Goal: Information Seeking & Learning: Understand process/instructions

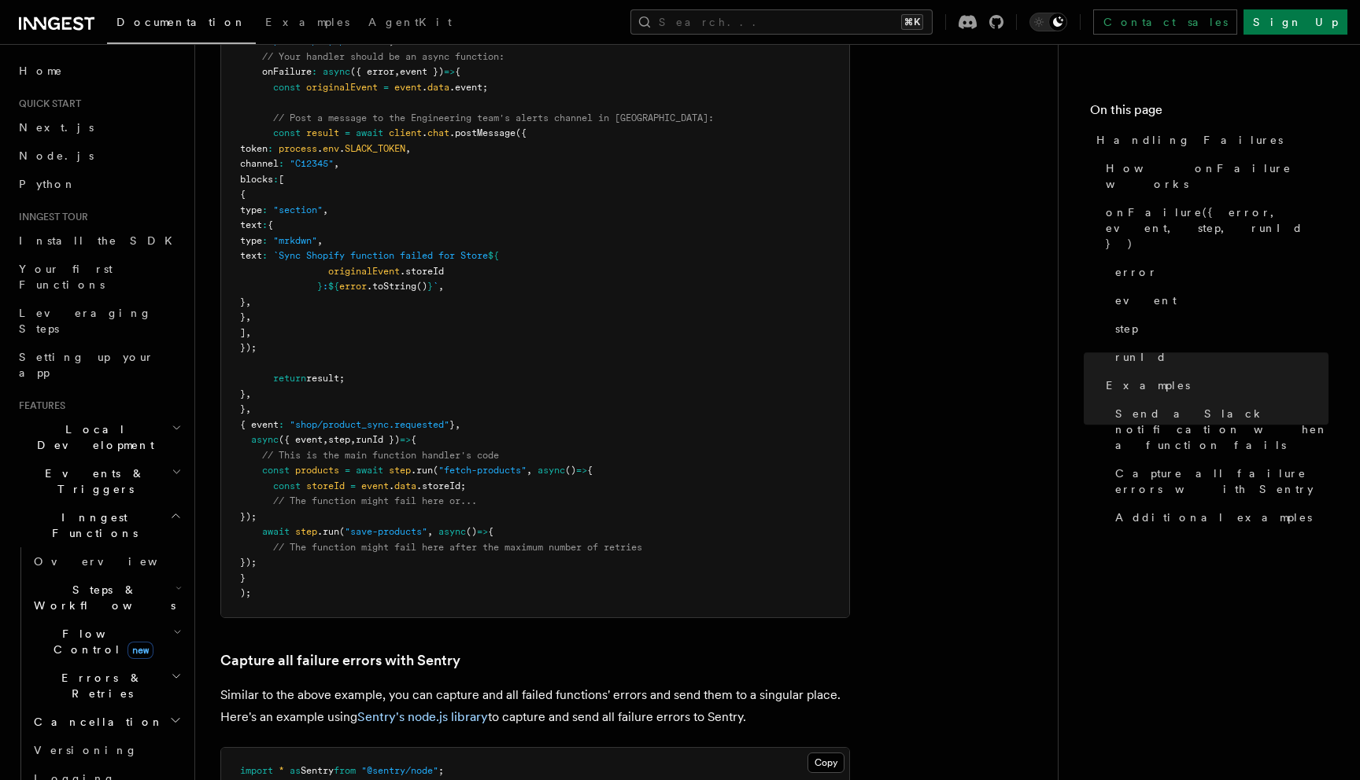
scroll to position [1880, 0]
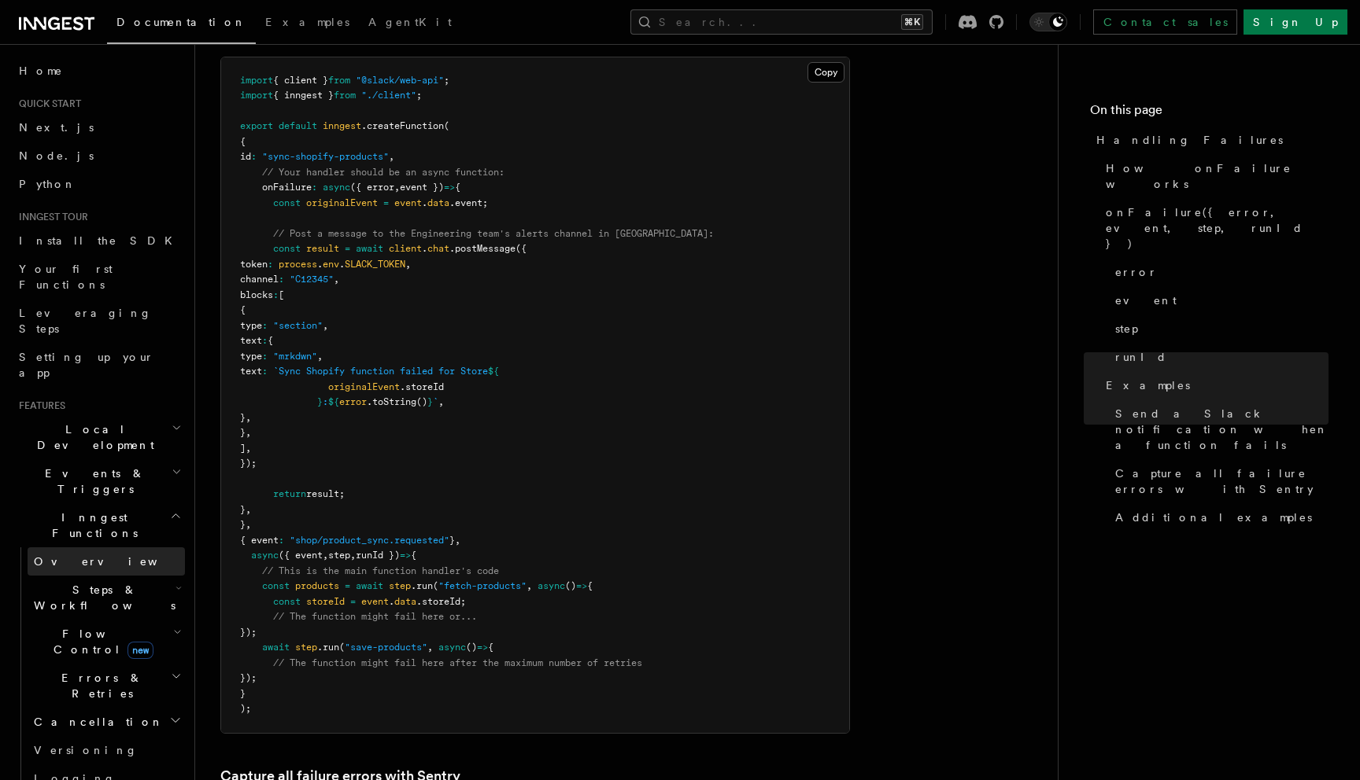
click at [106, 548] on link "Overview" at bounding box center [106, 562] width 157 height 28
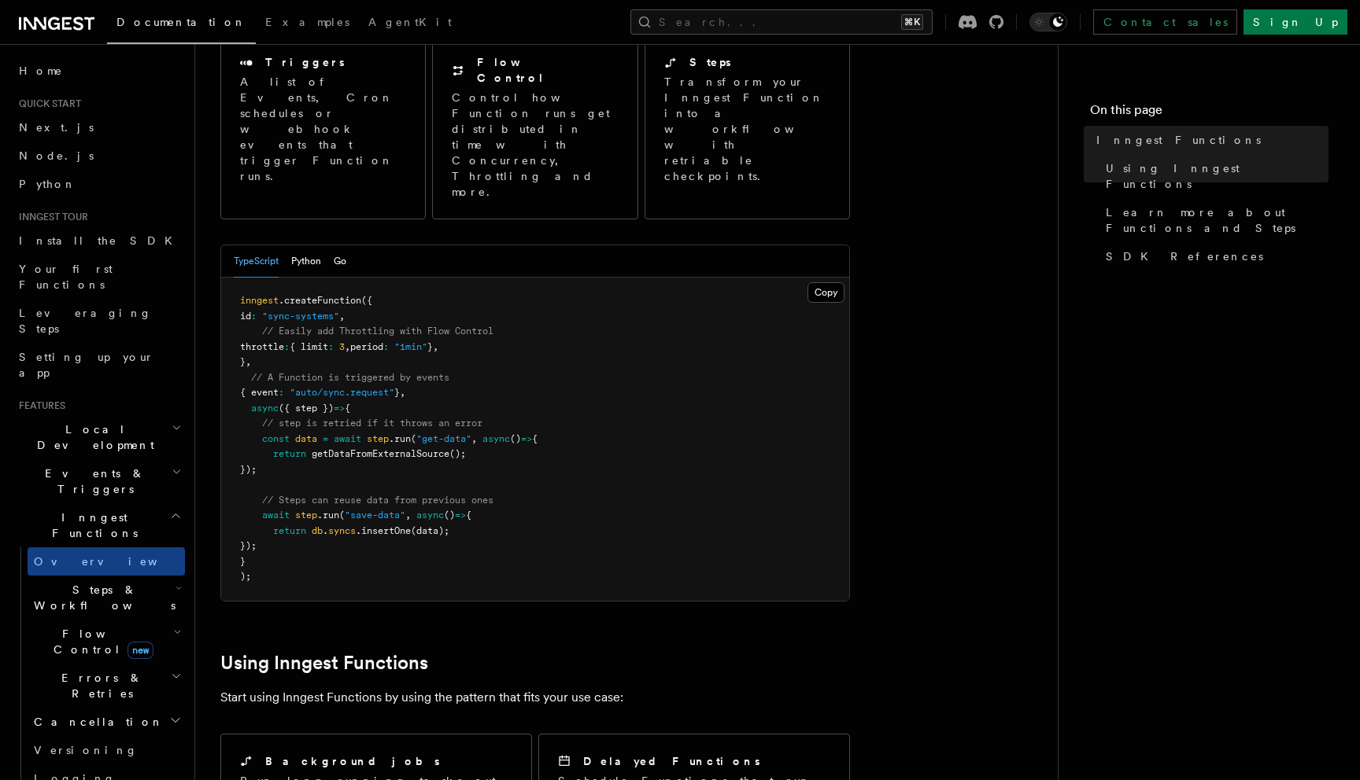
scroll to position [110, 0]
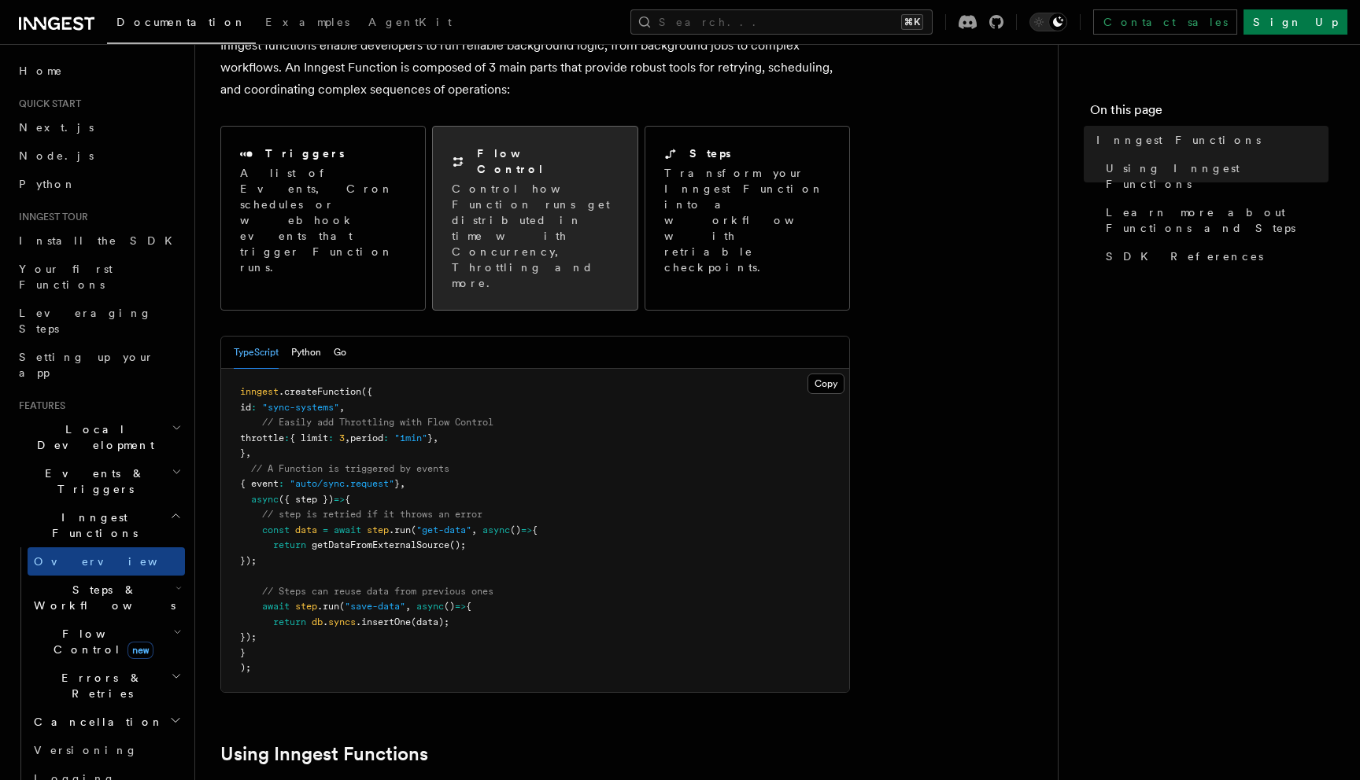
click at [524, 211] on p "Control how Function runs get distributed in time with Concurrency, Throttling …" at bounding box center [535, 236] width 166 height 110
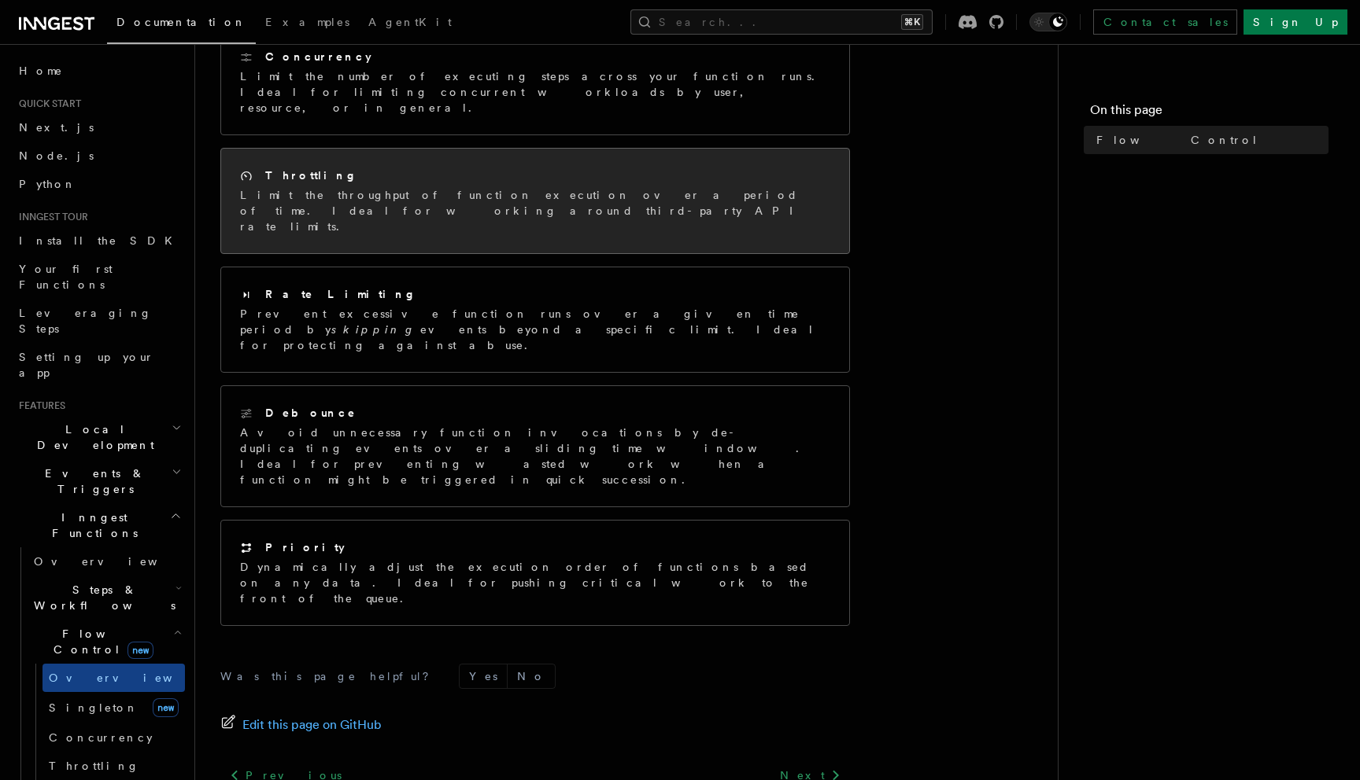
scroll to position [305, 0]
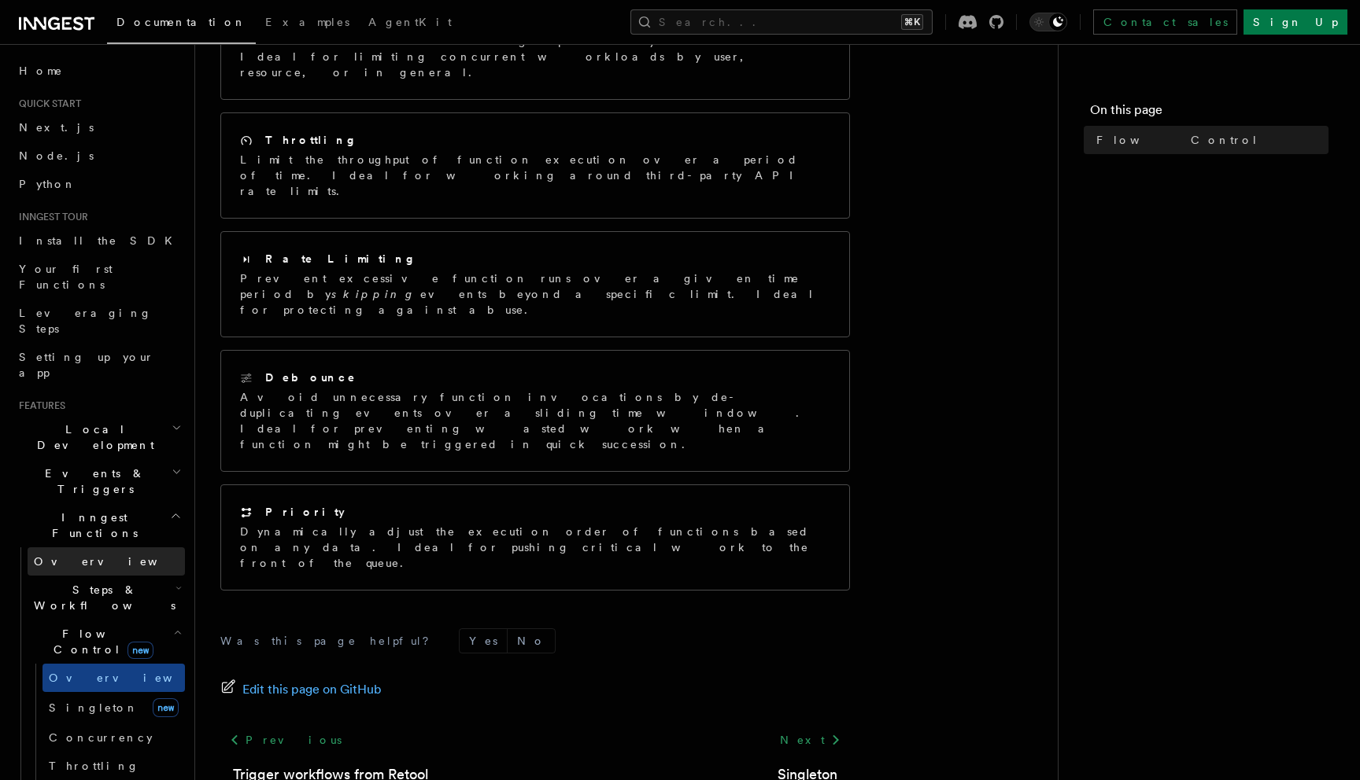
click at [101, 548] on link "Overview" at bounding box center [106, 562] width 157 height 28
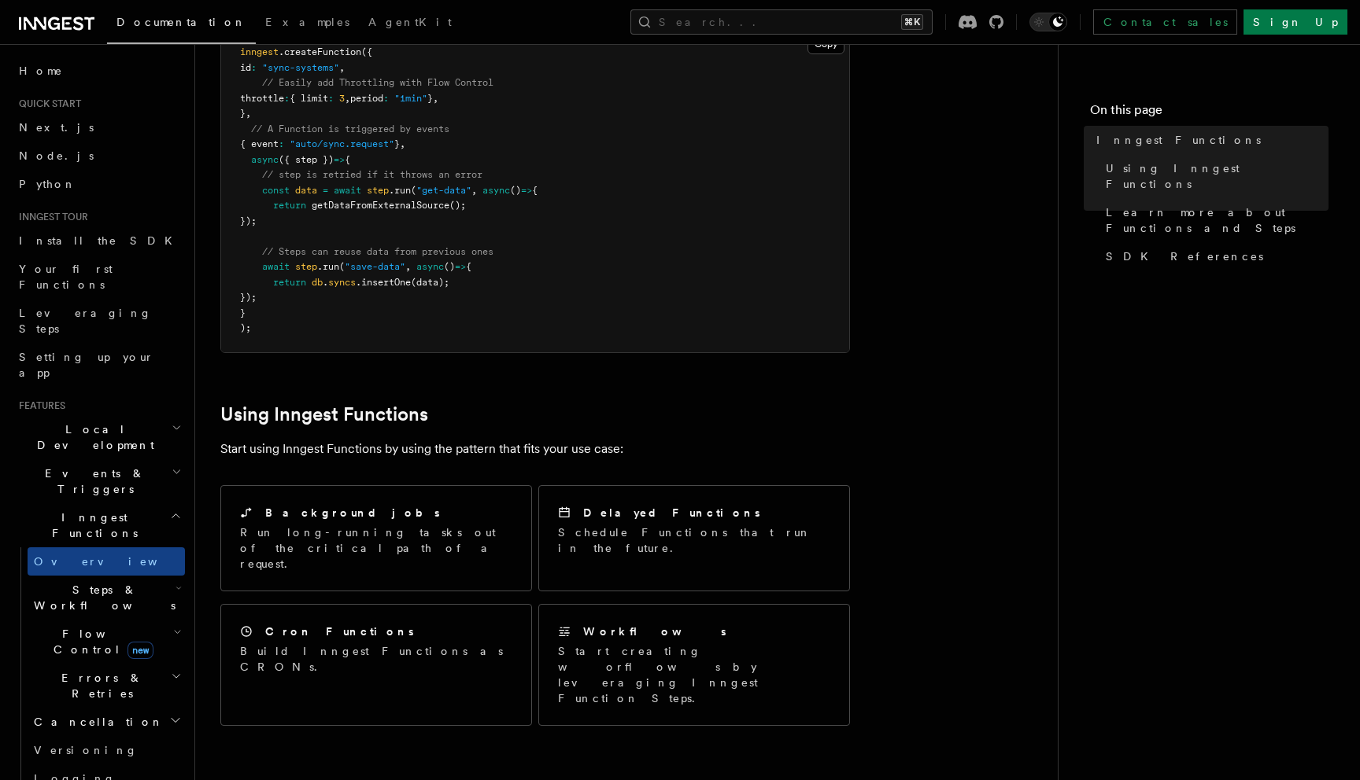
scroll to position [562, 0]
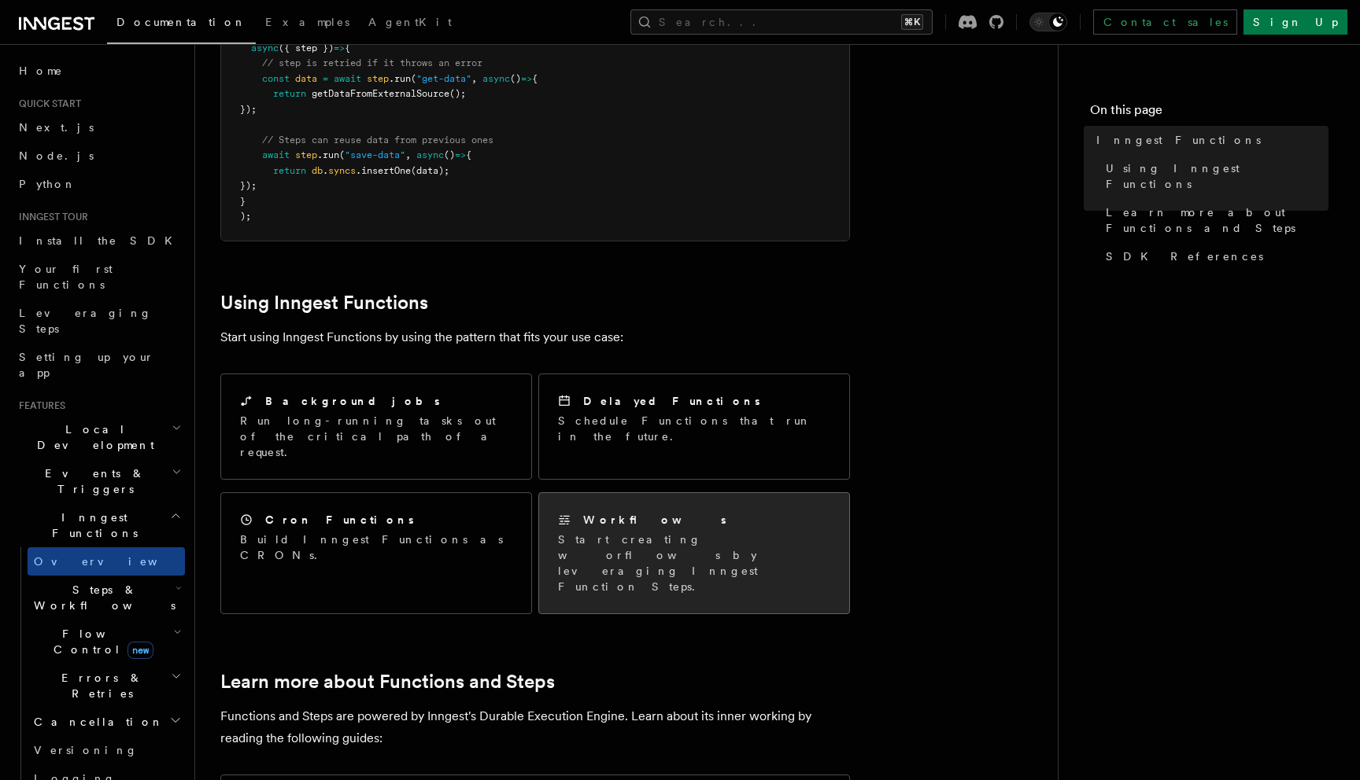
click at [714, 512] on div "Workflows" at bounding box center [694, 520] width 272 height 17
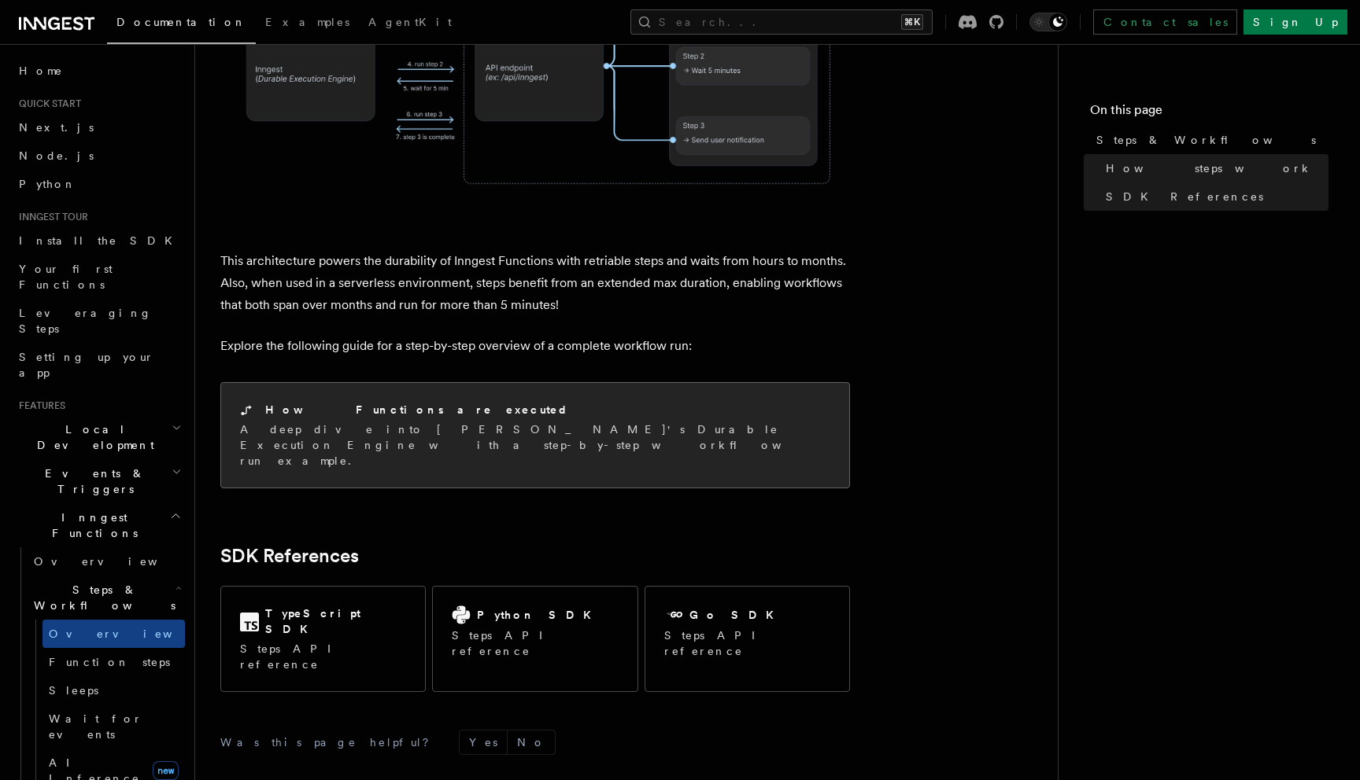
scroll to position [1516, 0]
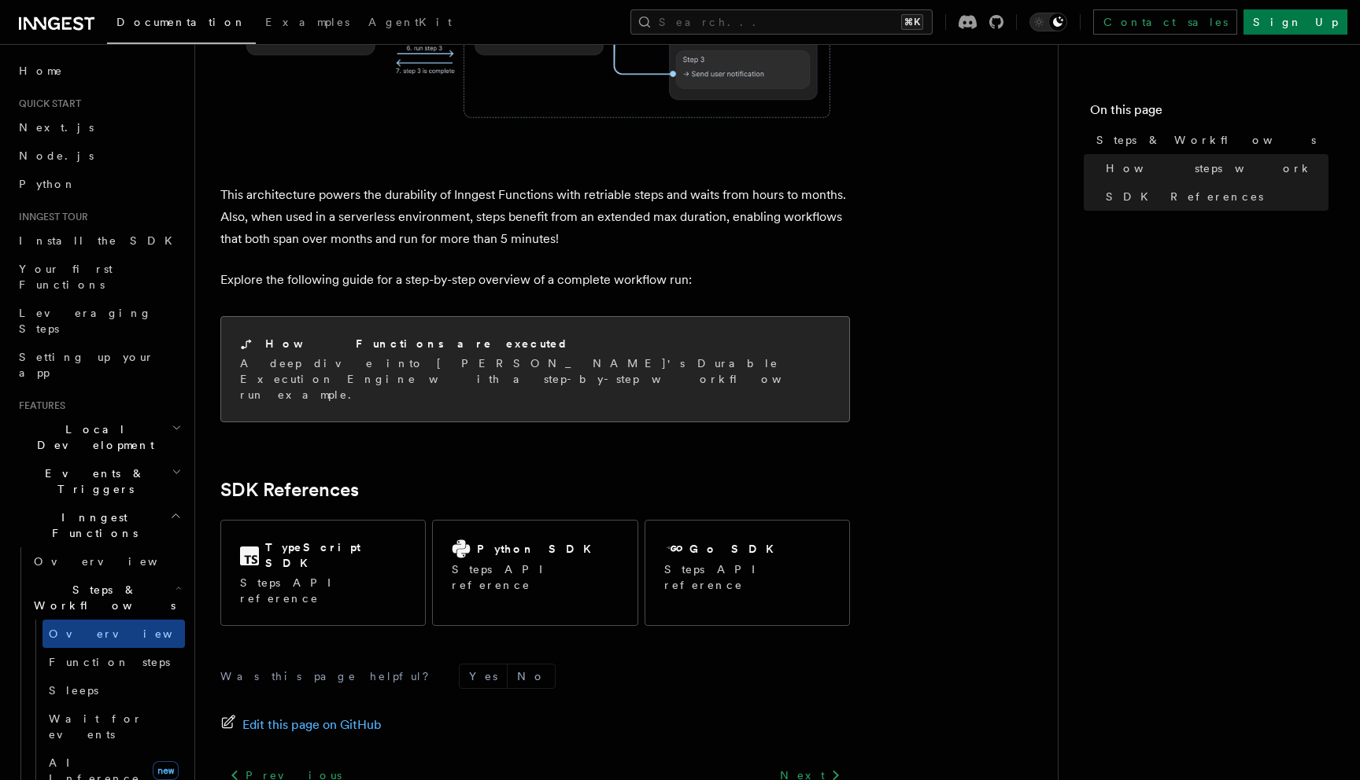
click at [606, 336] on div "How Functions are executed" at bounding box center [535, 344] width 590 height 17
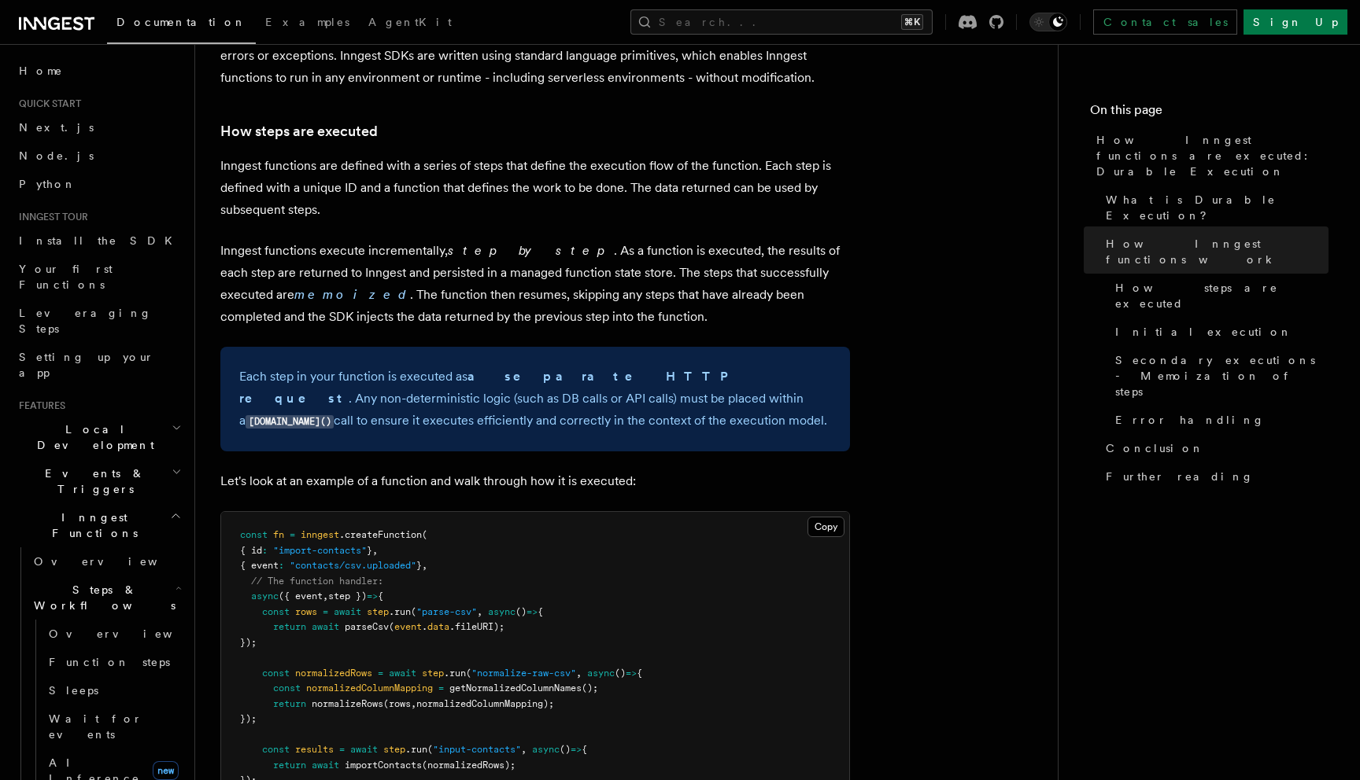
scroll to position [1106, 0]
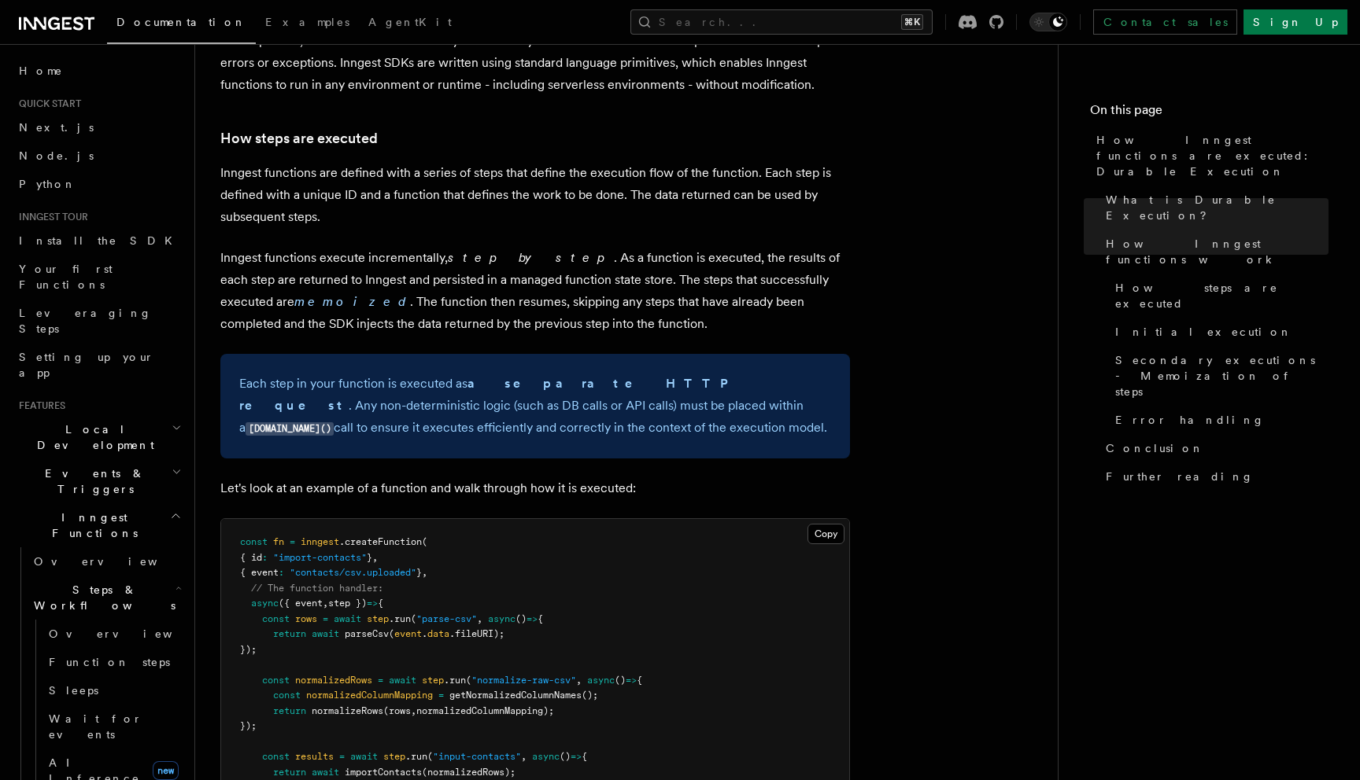
drag, startPoint x: 467, startPoint y: 389, endPoint x: 243, endPoint y: 339, distance: 229.8
click at [243, 373] on p "Each step in your function is executed as a separate HTTP request . Any non-det…" at bounding box center [535, 406] width 592 height 67
drag, startPoint x: 217, startPoint y: 83, endPoint x: 516, endPoint y: 400, distance: 435.2
click at [516, 400] on div "Features Inngest Functions Steps & Workflows How Inngest functions are executed…" at bounding box center [651, 790] width 913 height 3792
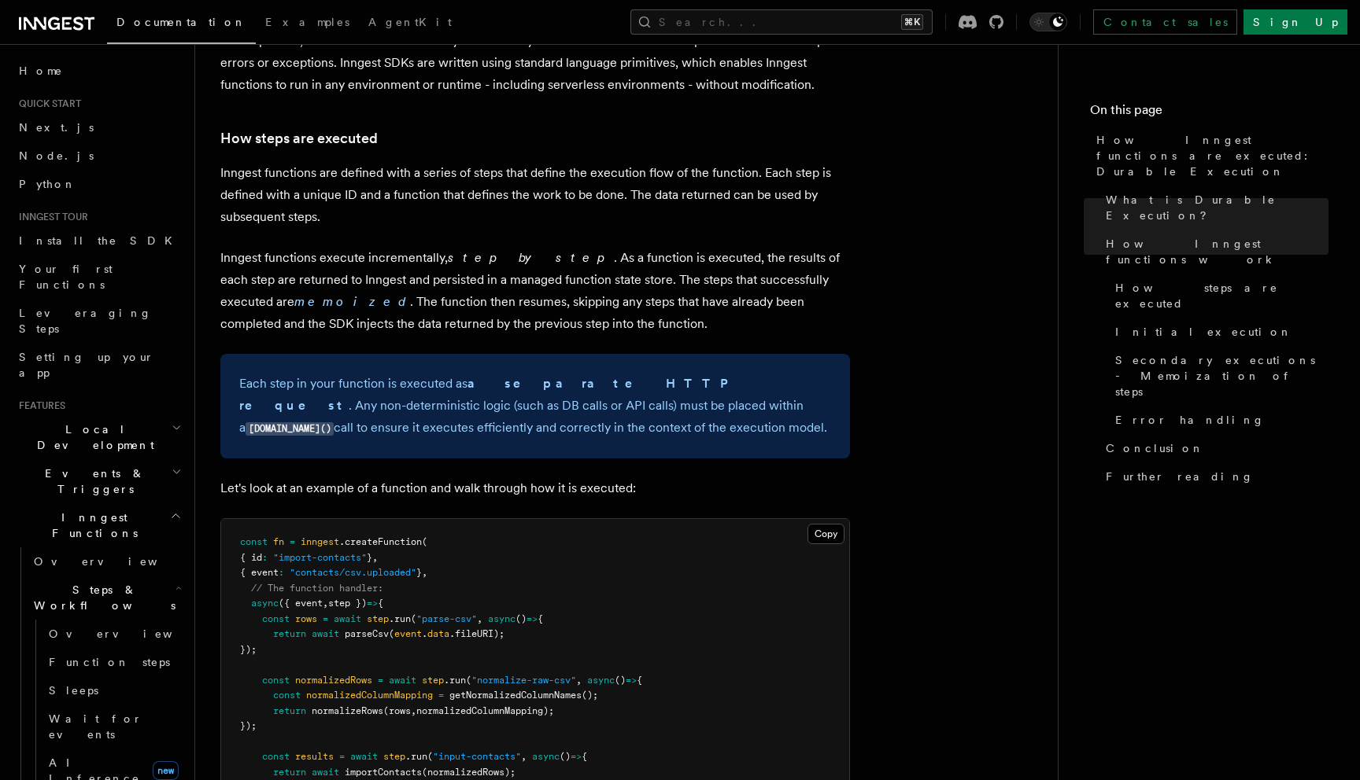
copy article "How steps are executed Inngest functions are defined with a series of steps tha…"
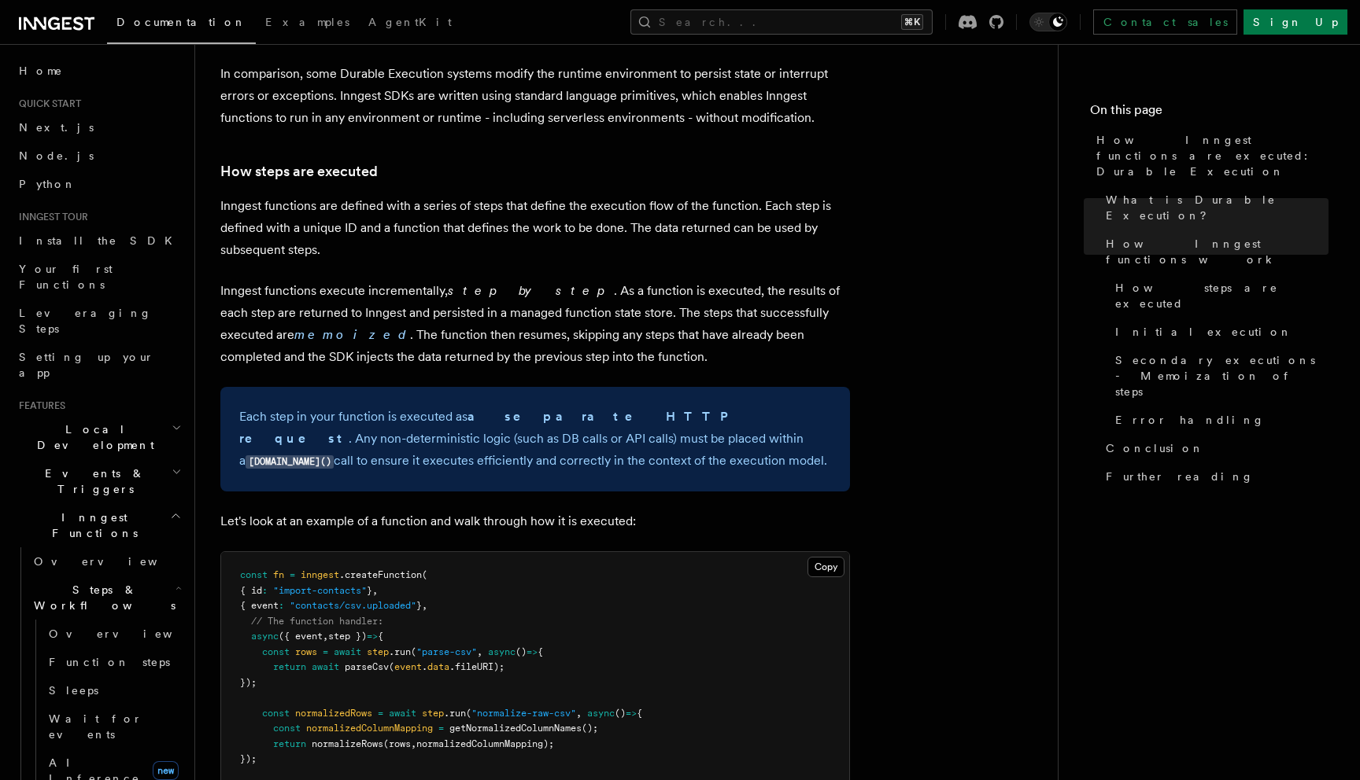
scroll to position [1037, 0]
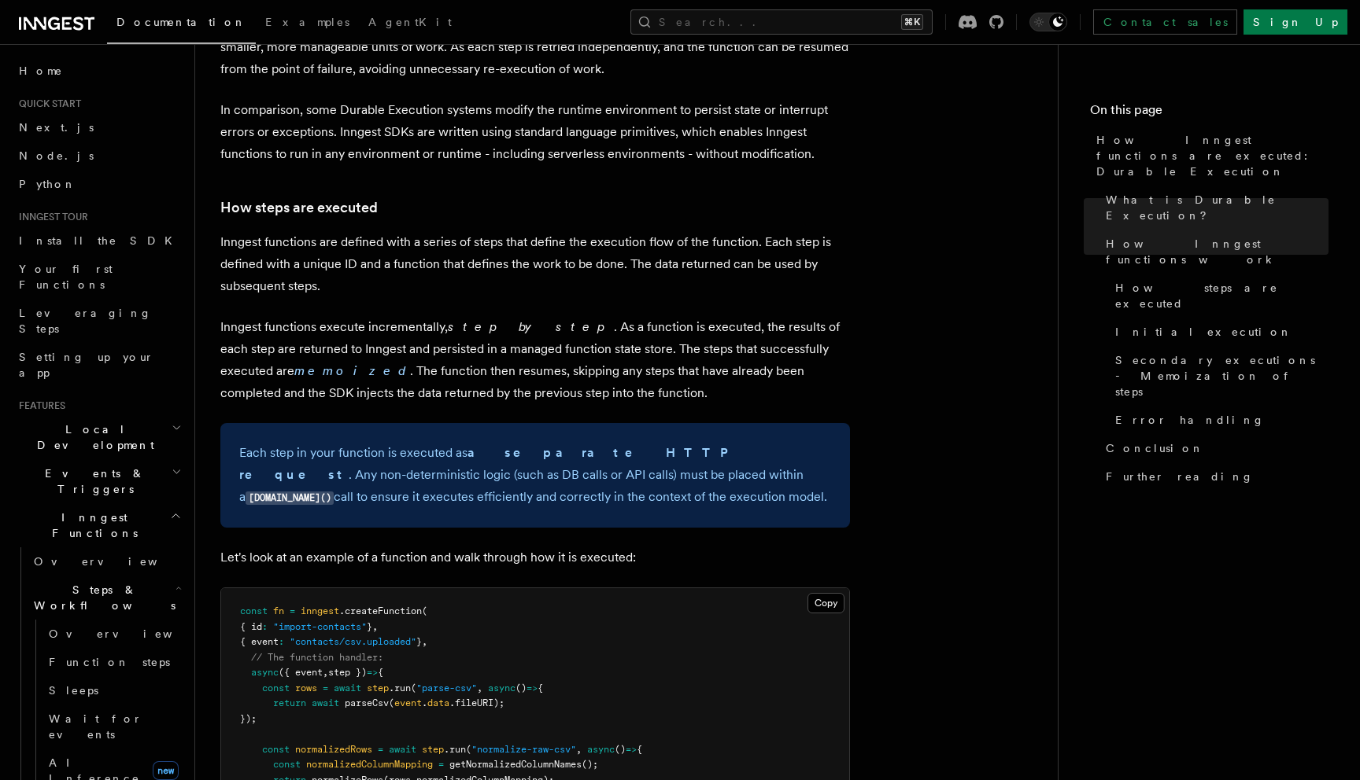
click at [590, 316] on p "Inngest functions execute incrementally, step by step . As a function is execut…" at bounding box center [534, 360] width 629 height 88
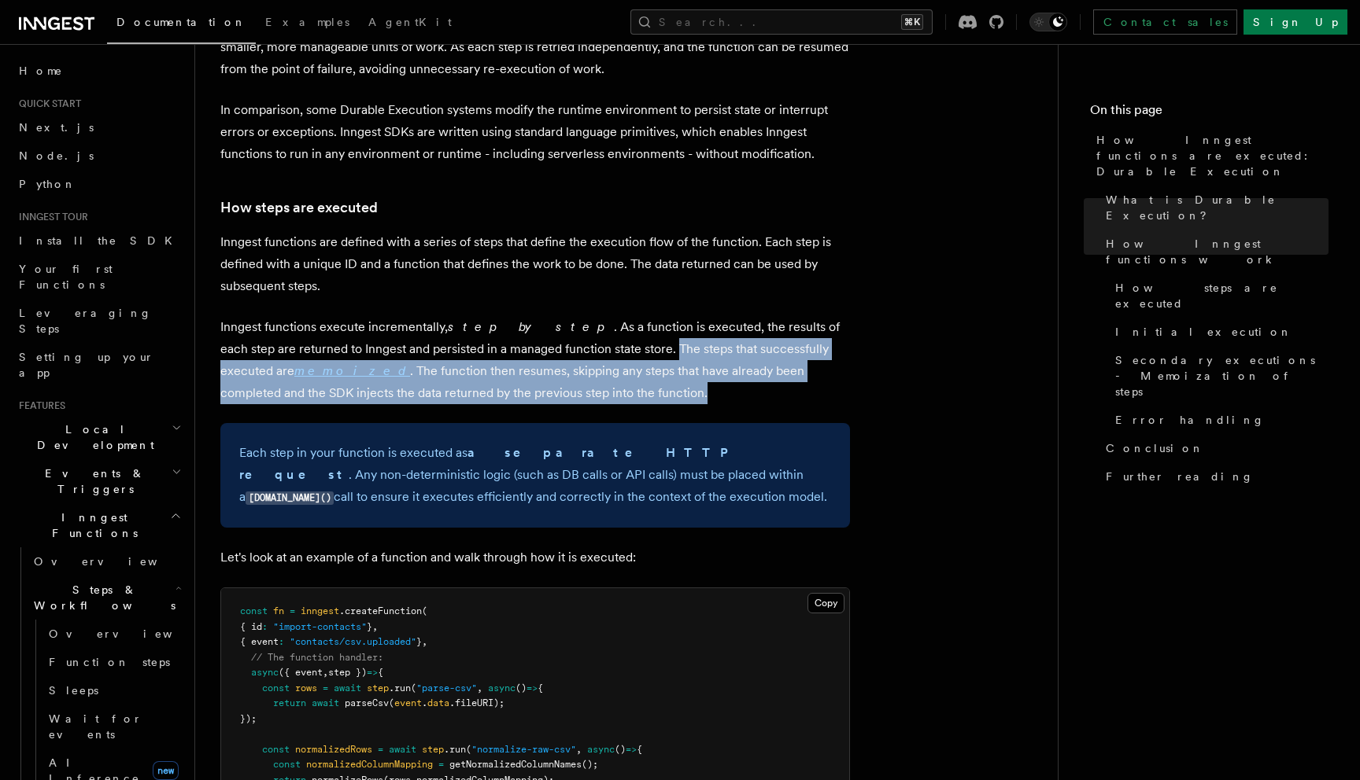
drag, startPoint x: 603, startPoint y: 303, endPoint x: 602, endPoint y: 358, distance: 55.1
click at [602, 358] on p "Inngest functions execute incrementally, step by step . As a function is execut…" at bounding box center [534, 360] width 629 height 88
click at [574, 354] on p "Inngest functions execute incrementally, step by step . As a function is execut…" at bounding box center [534, 360] width 629 height 88
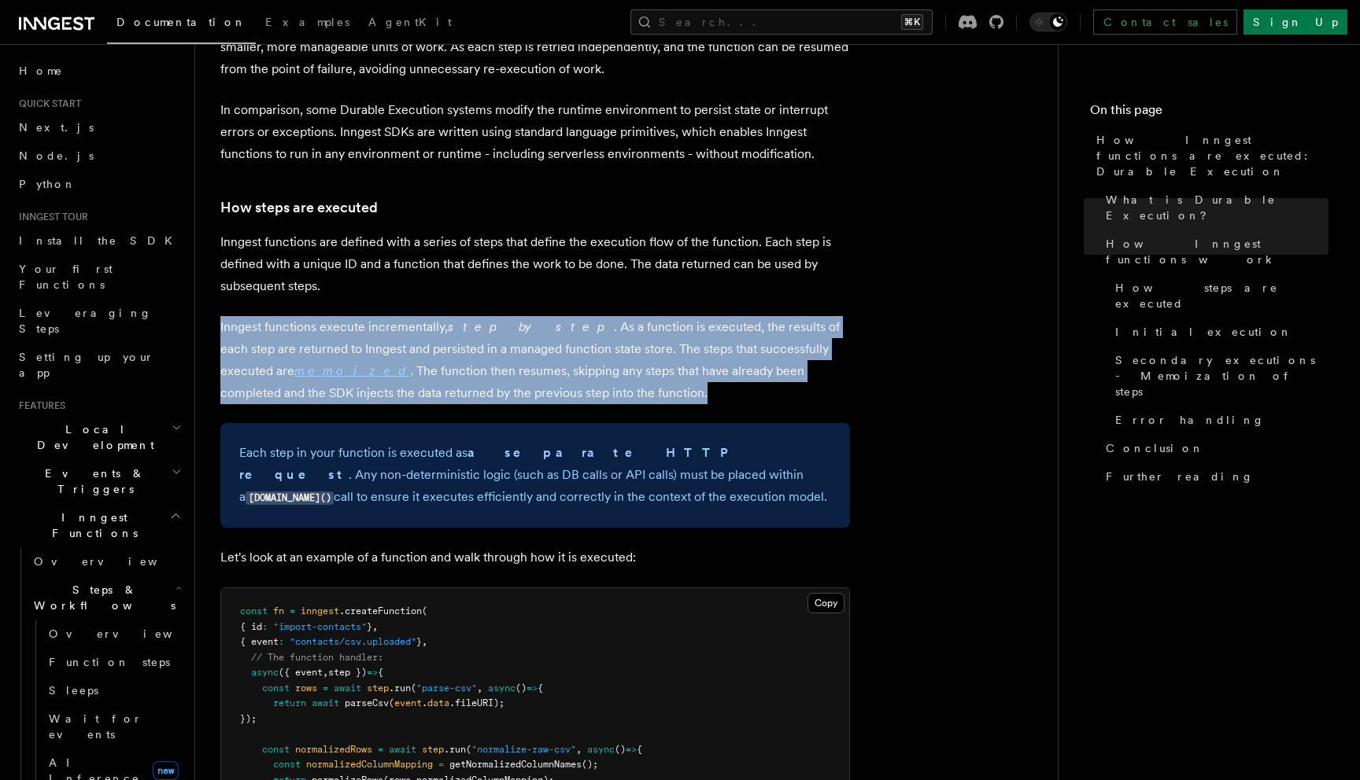
drag, startPoint x: 567, startPoint y: 354, endPoint x: 377, endPoint y: 270, distance: 208.2
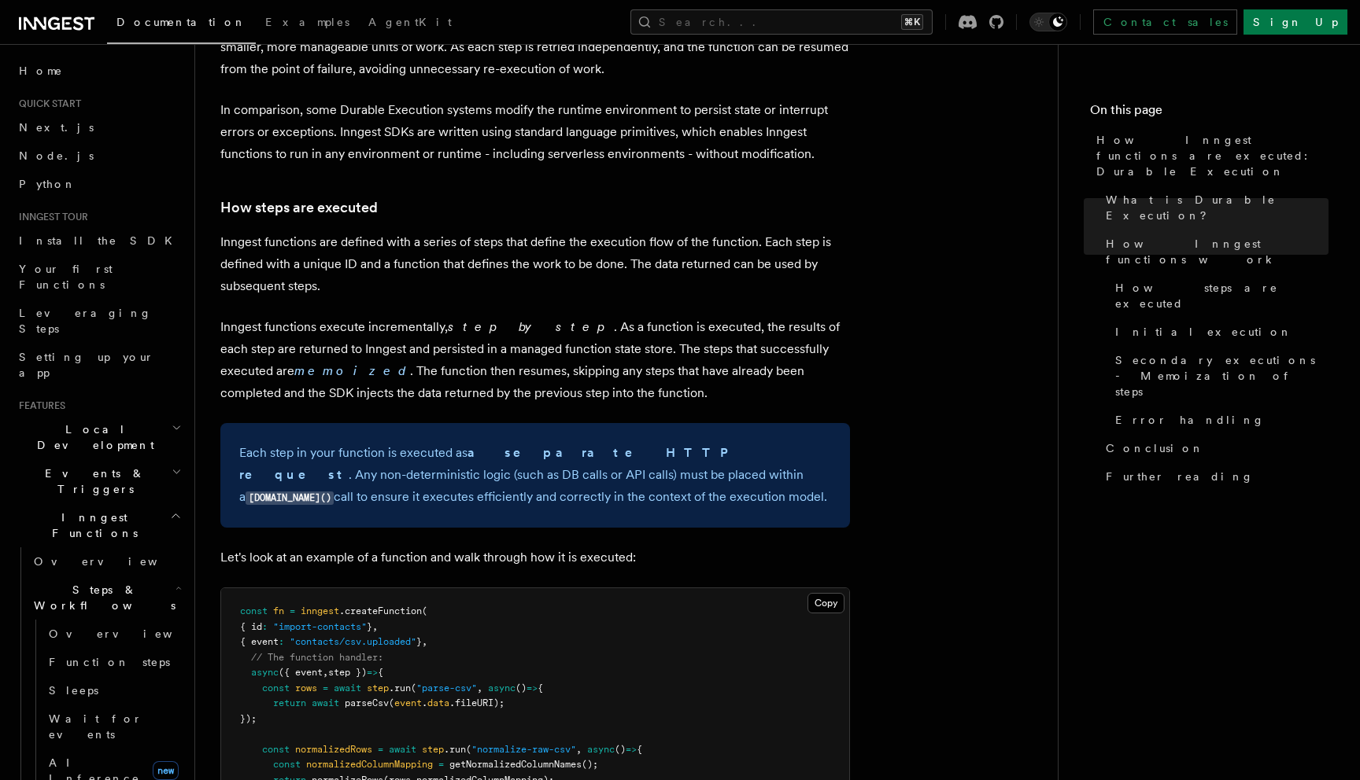
click at [420, 316] on p "Inngest functions execute incrementally, step by step . As a function is execut…" at bounding box center [534, 360] width 629 height 88
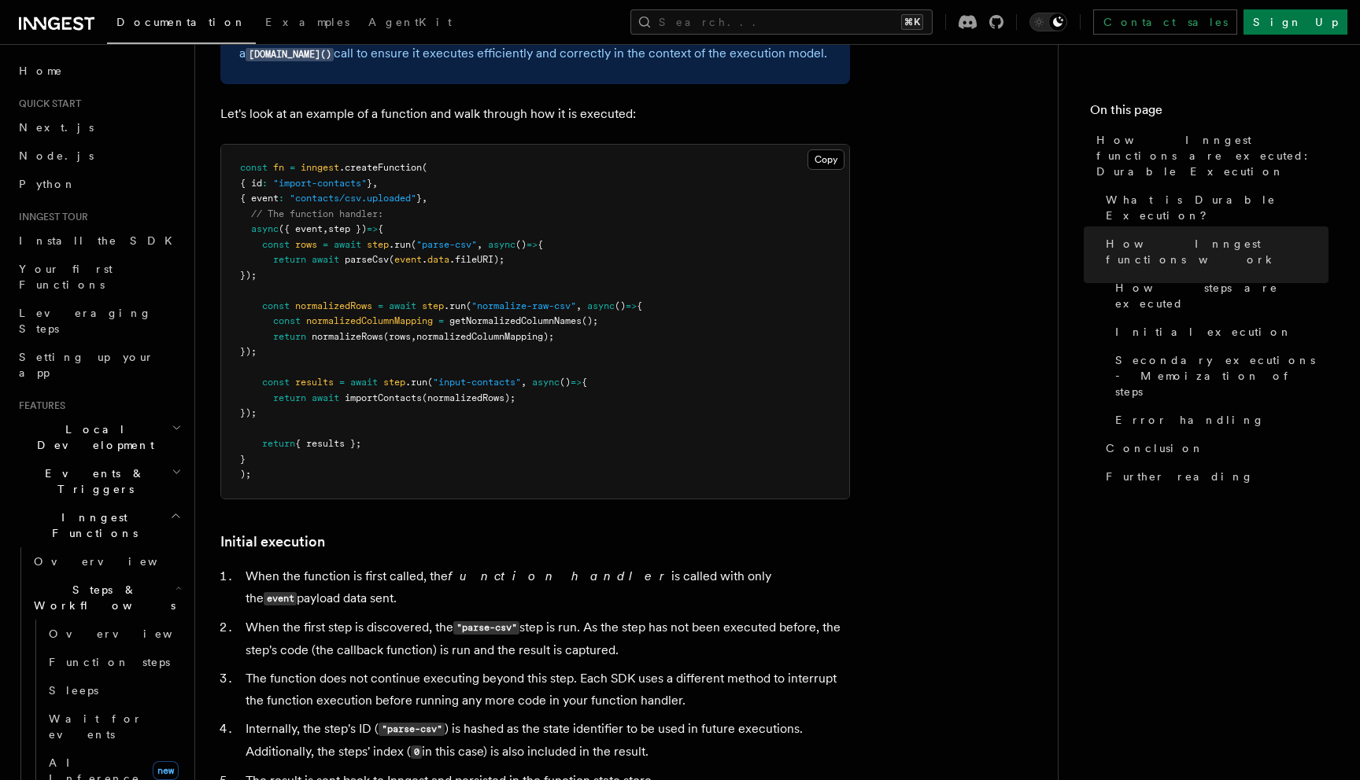
scroll to position [1539, 0]
